Goal: Task Accomplishment & Management: Use online tool/utility

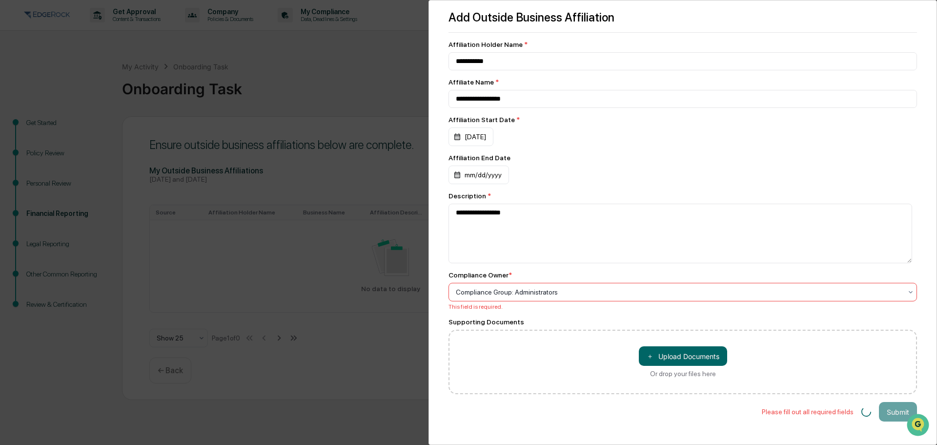
click at [599, 291] on div at bounding box center [679, 292] width 446 height 10
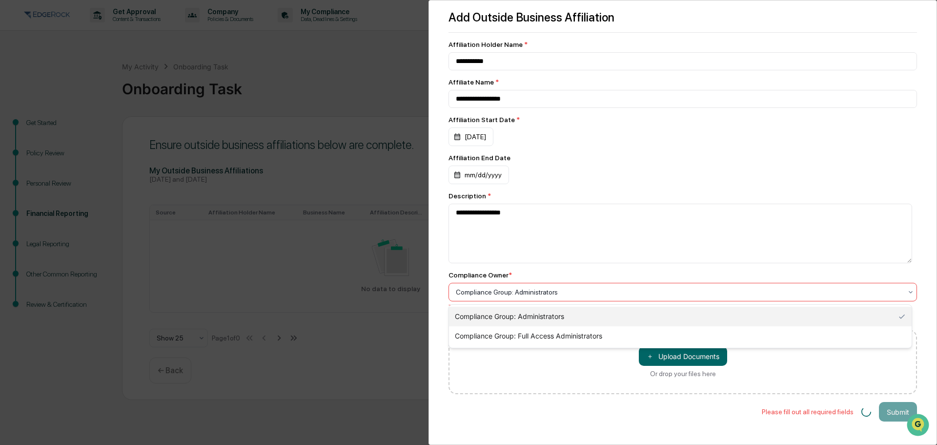
click at [588, 318] on div "Compliance Group: Administrators" at bounding box center [680, 316] width 463 height 20
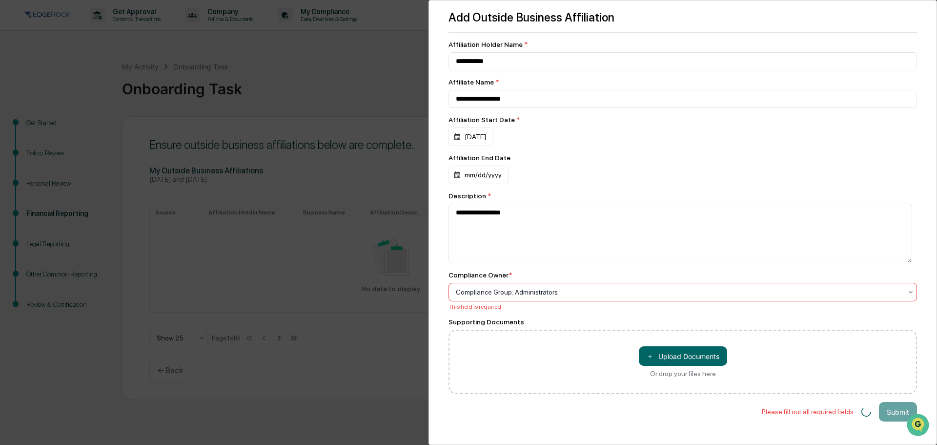
click at [583, 292] on div at bounding box center [679, 292] width 446 height 10
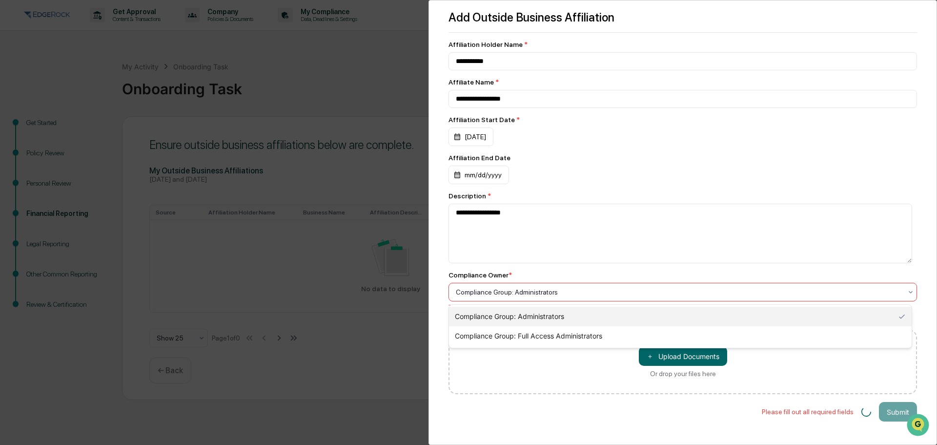
click at [555, 316] on div "Compliance Group: Administrators" at bounding box center [680, 316] width 463 height 20
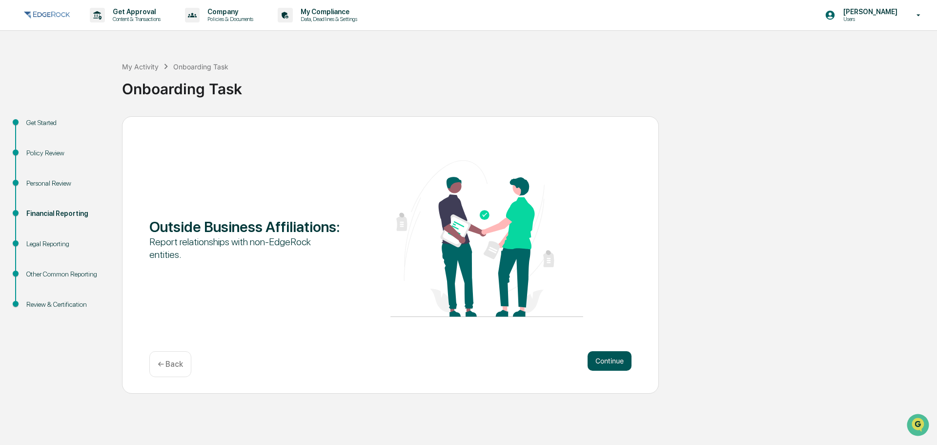
click at [609, 368] on button "Continue" at bounding box center [610, 361] width 44 height 20
